Goal: Find specific page/section: Find specific page/section

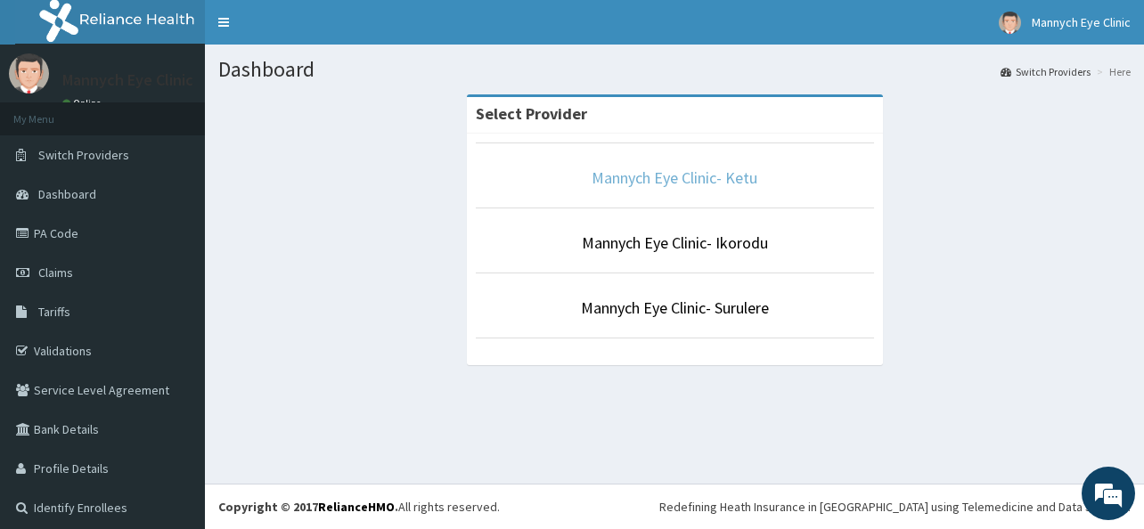
click at [709, 176] on link "Mannych Eye Clinic- Ketu" at bounding box center [675, 178] width 166 height 20
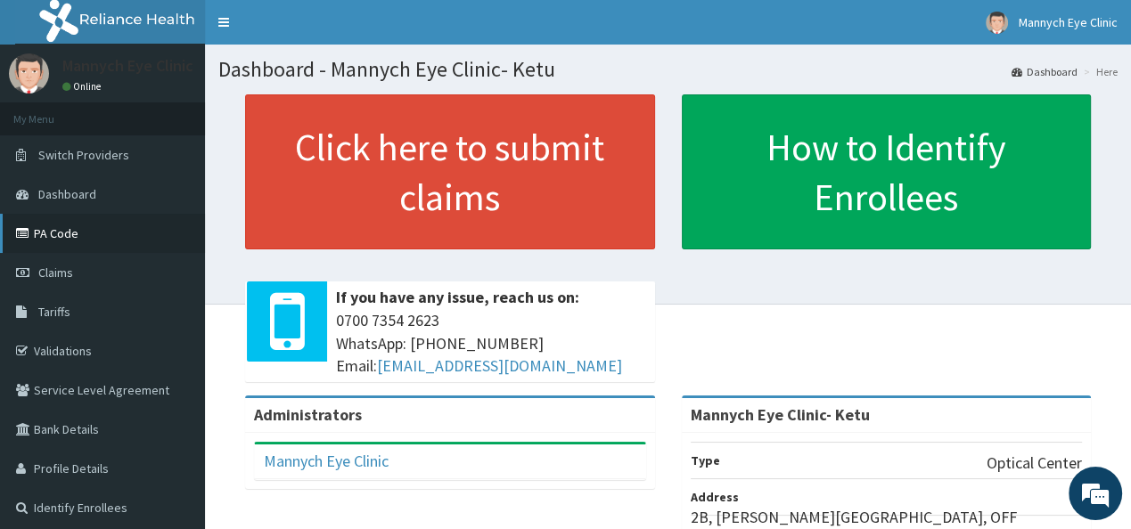
click at [57, 232] on link "PA Code" at bounding box center [102, 233] width 205 height 39
click at [55, 233] on link "PA Code" at bounding box center [102, 233] width 205 height 39
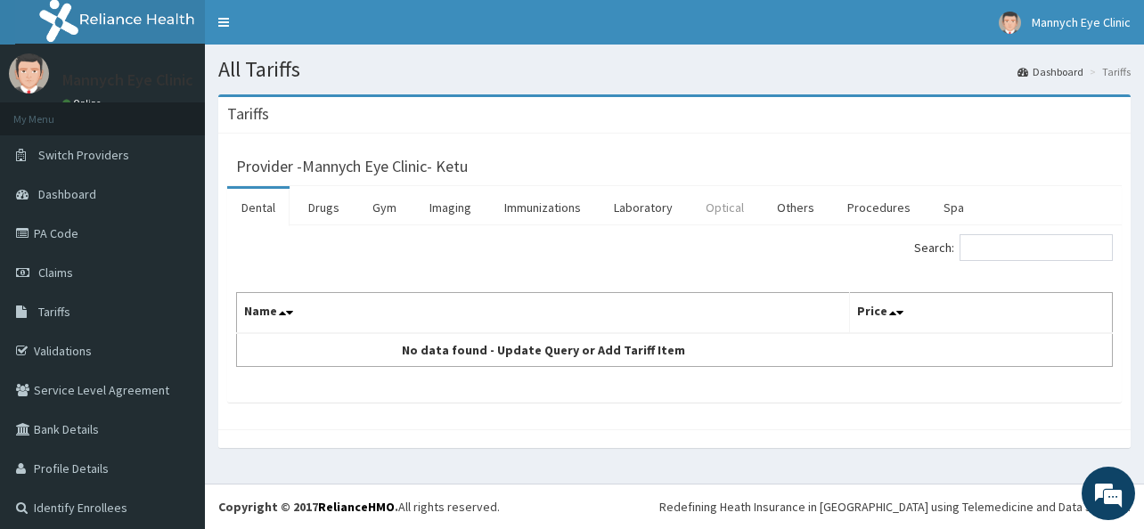
click at [715, 204] on link "Optical" at bounding box center [724, 207] width 67 height 37
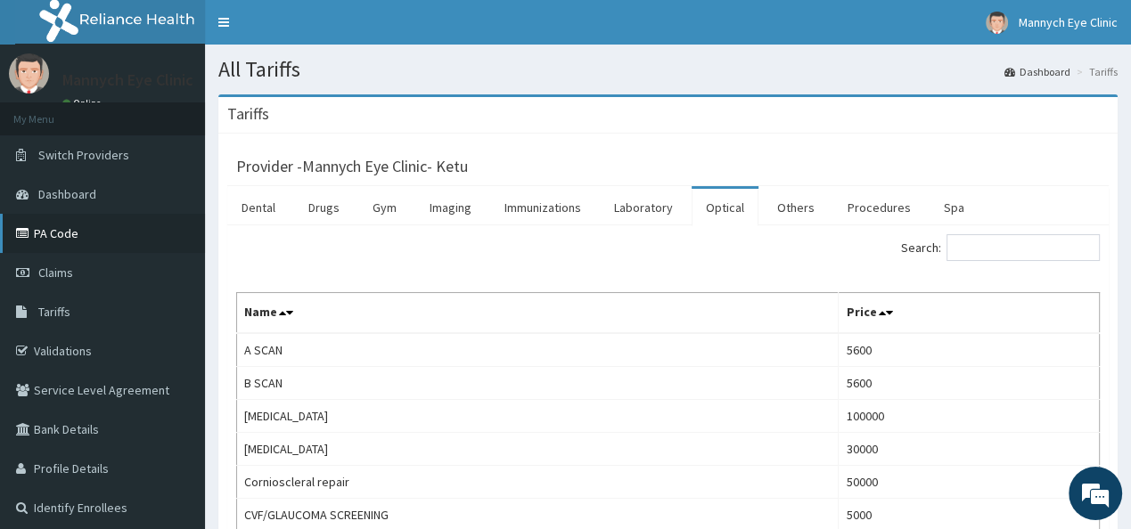
click at [65, 228] on link "PA Code" at bounding box center [102, 233] width 205 height 39
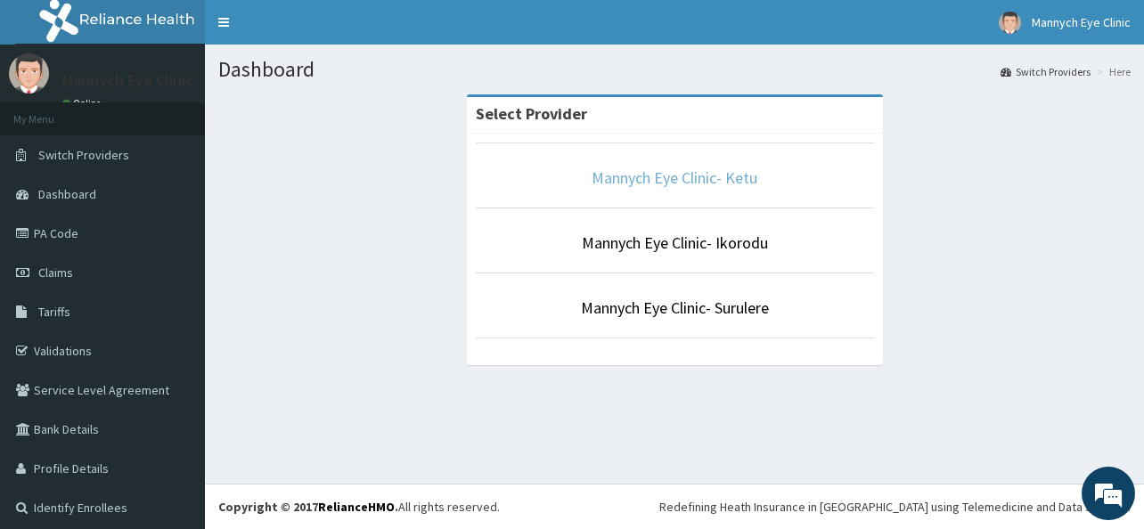
click at [676, 176] on link "Mannych Eye Clinic- Ketu" at bounding box center [675, 178] width 166 height 20
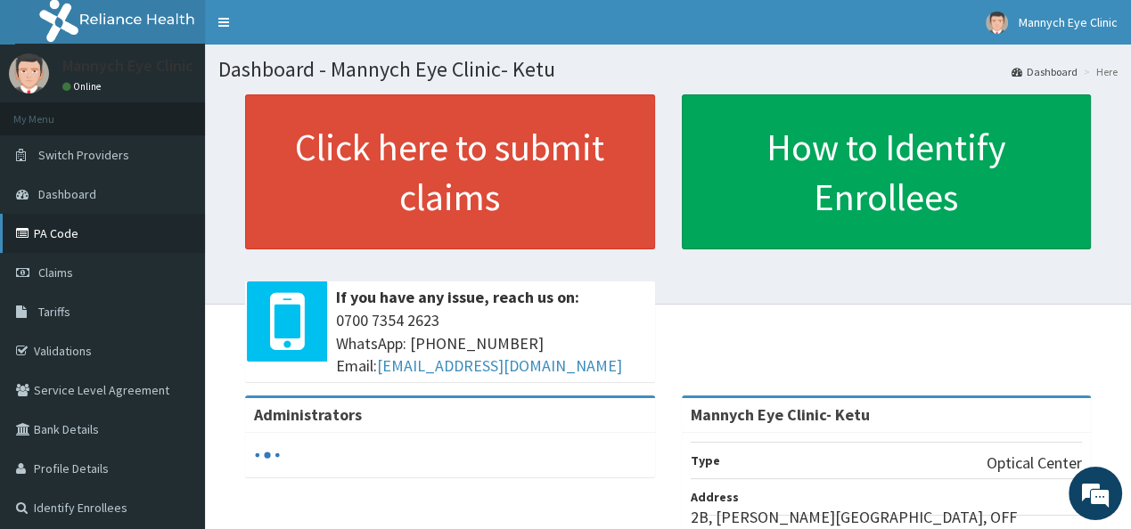
click at [62, 238] on link "PA Code" at bounding box center [102, 233] width 205 height 39
